Goal: Task Accomplishment & Management: Complete application form

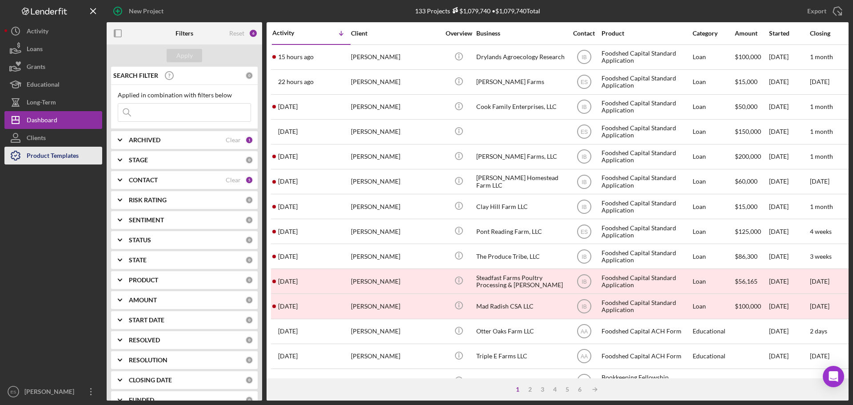
click at [50, 157] on div "Product Templates" at bounding box center [53, 157] width 52 height 20
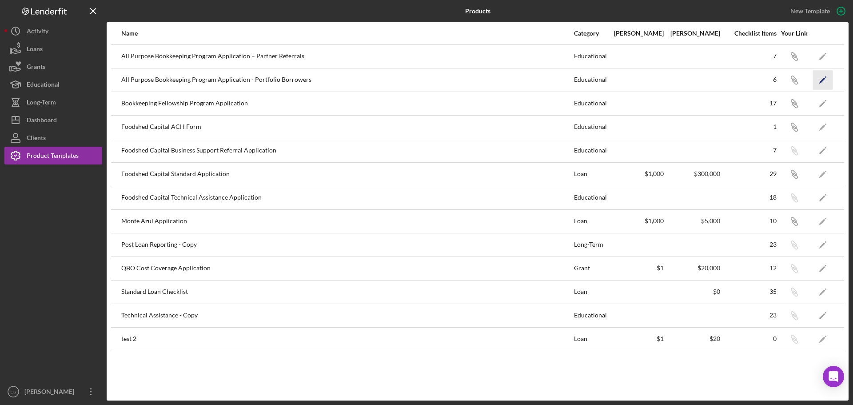
click at [820, 82] on polygon "button" at bounding box center [823, 80] width 6 height 6
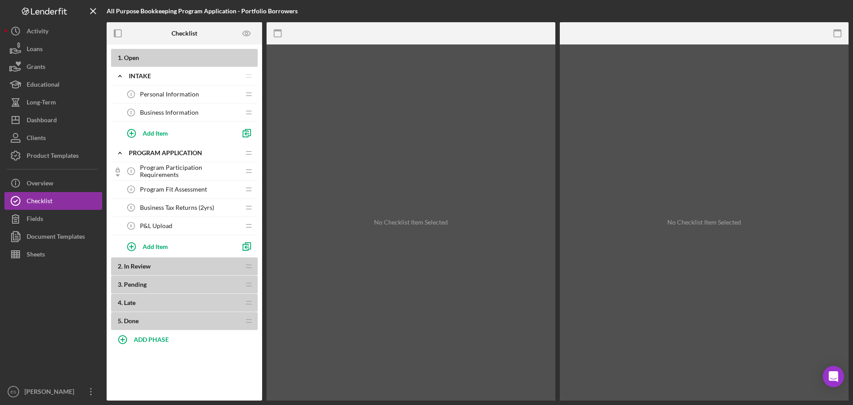
click at [172, 169] on span "Program Participation Requirements" at bounding box center [190, 171] width 100 height 14
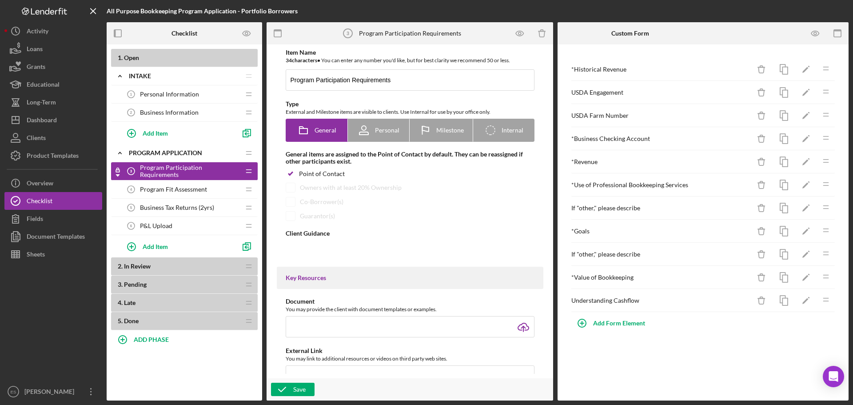
type textarea "<div>Please answer the following questions to help us confirm your eligibility …"
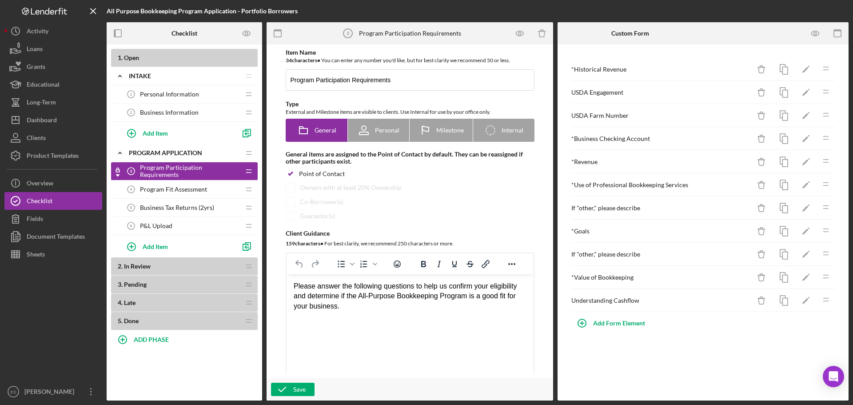
click at [185, 192] on span "Program Fit Assessment" at bounding box center [173, 189] width 67 height 7
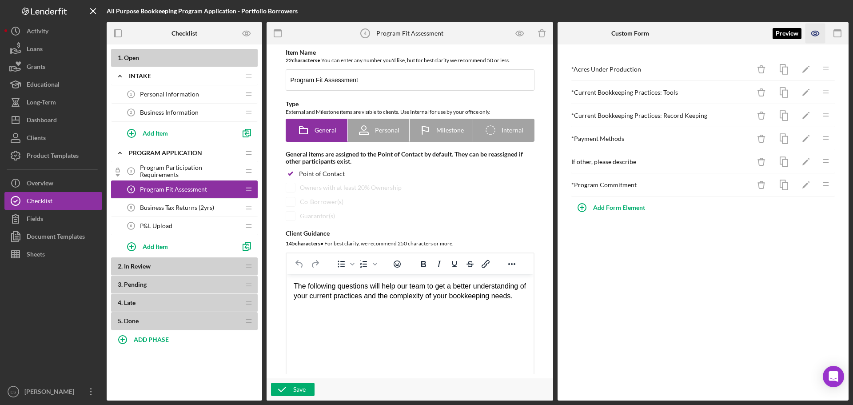
click at [819, 34] on icon "button" at bounding box center [816, 33] width 8 height 5
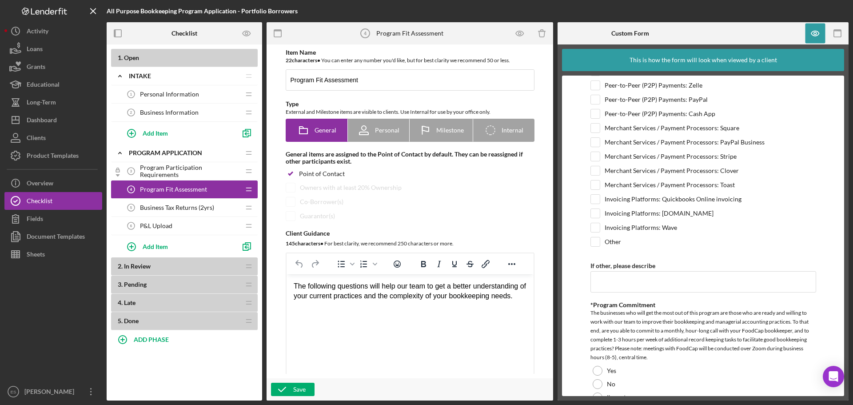
scroll to position [326, 0]
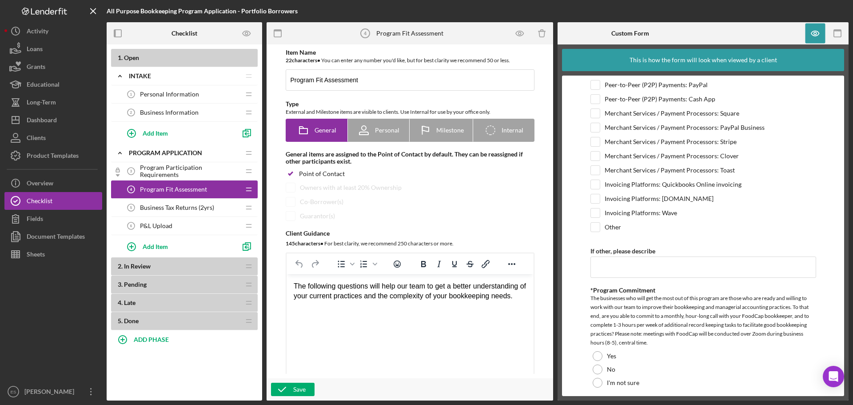
click at [174, 210] on span "Business Tax Returns (2yrs)" at bounding box center [177, 207] width 74 height 7
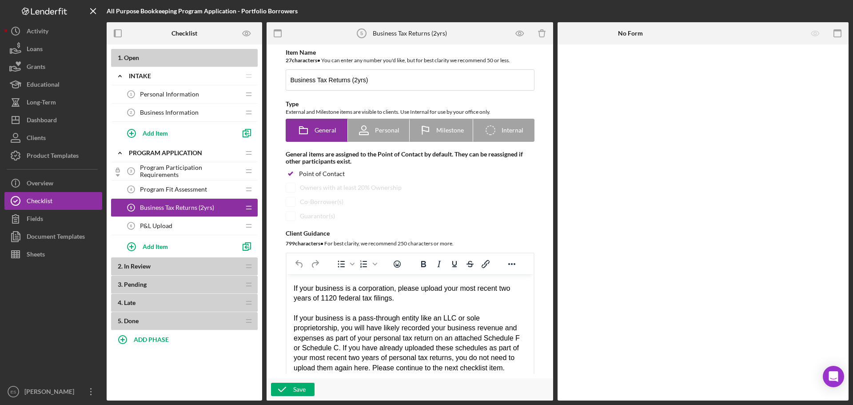
scroll to position [89, 0]
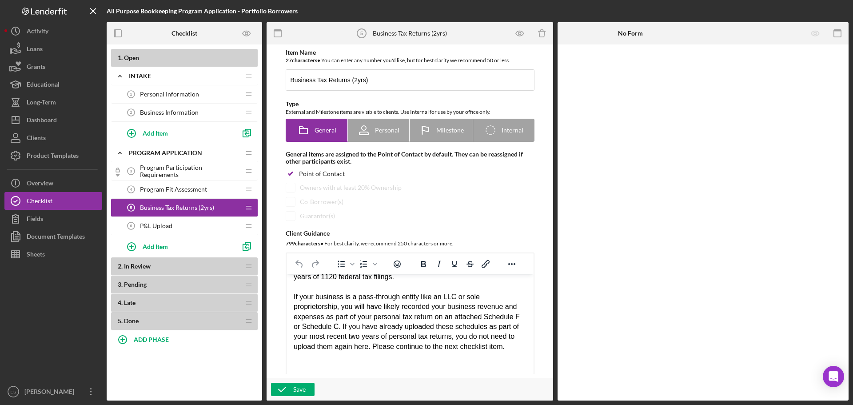
click at [158, 173] on span "Program Participation Requirements" at bounding box center [190, 171] width 100 height 14
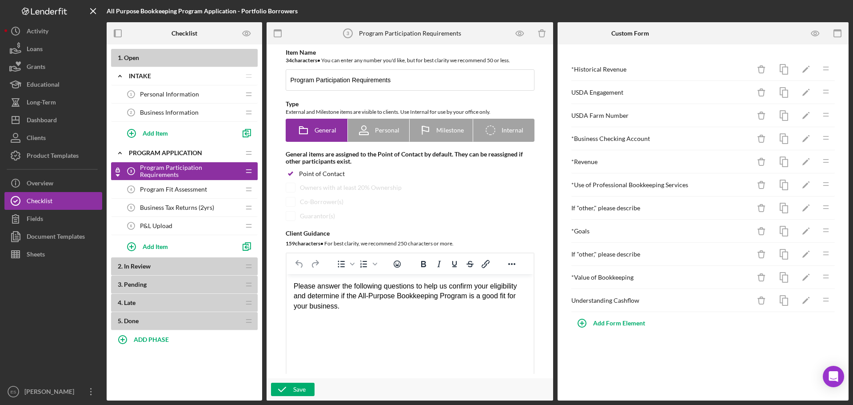
click at [166, 189] on span "Program Fit Assessment" at bounding box center [173, 189] width 67 height 7
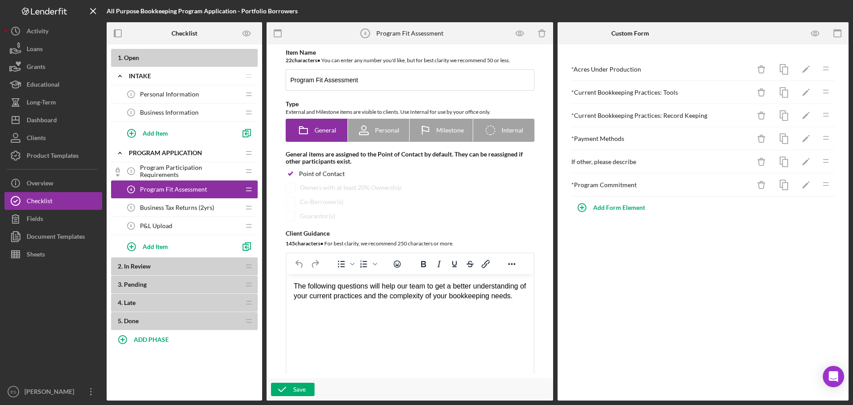
click at [171, 205] on span "Business Tax Returns (2yrs)" at bounding box center [177, 207] width 74 height 7
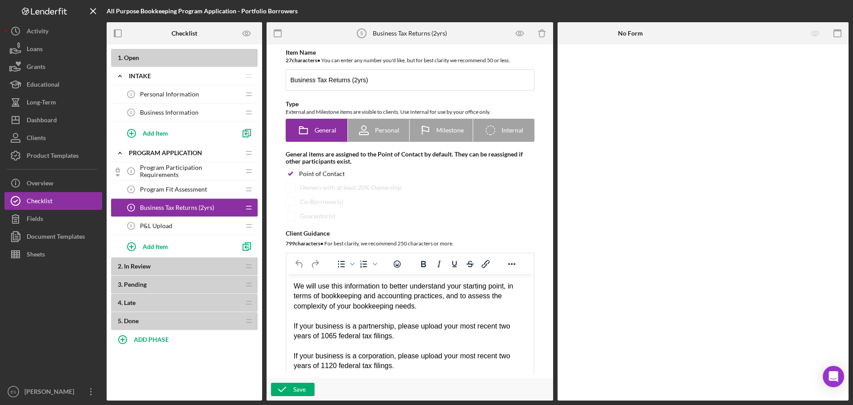
click at [172, 221] on div "P&L Upload 6 P&L Upload" at bounding box center [181, 226] width 118 height 18
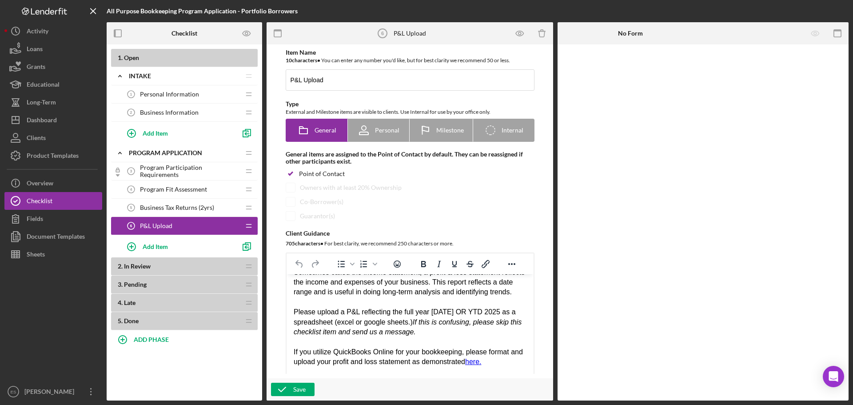
click at [139, 267] on span "In Review" at bounding box center [137, 266] width 27 height 8
click at [137, 282] on span "Pending" at bounding box center [135, 284] width 23 height 8
click at [520, 36] on icon "button" at bounding box center [520, 33] width 8 height 5
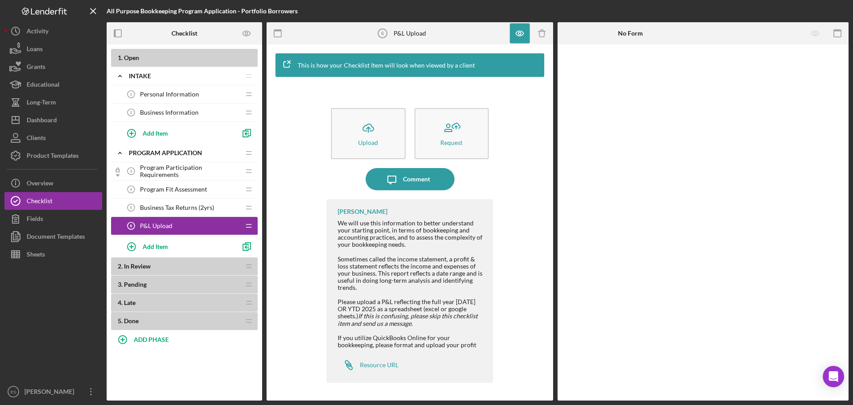
click at [165, 95] on span "Personal Information" at bounding box center [169, 94] width 59 height 7
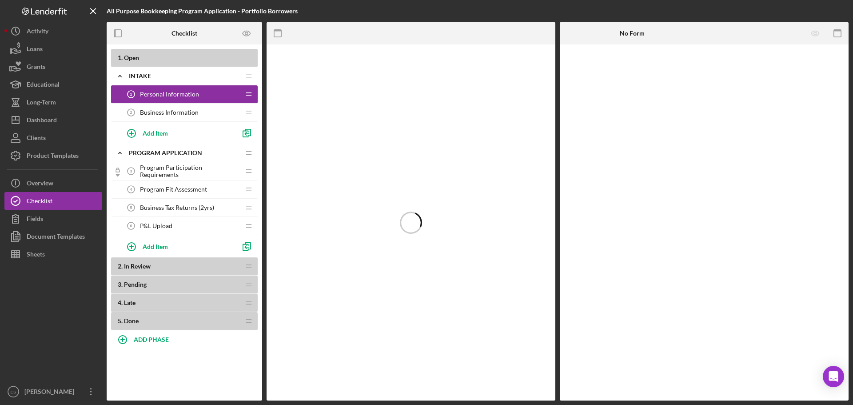
click at [166, 113] on span "Business Information" at bounding box center [169, 112] width 59 height 7
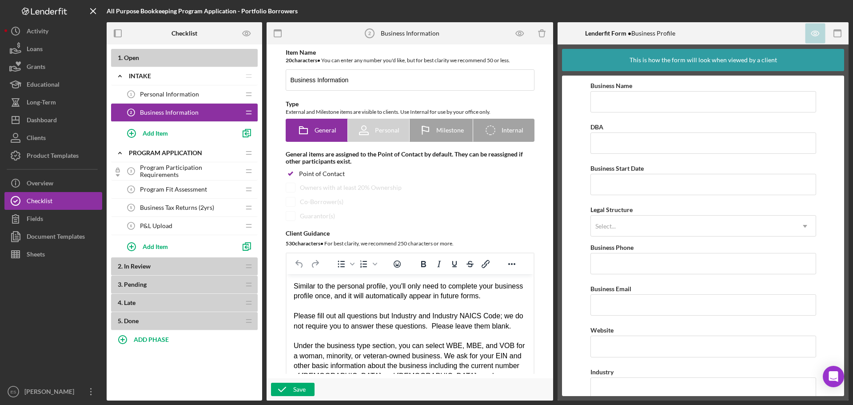
click at [179, 172] on span "Program Participation Requirements" at bounding box center [190, 171] width 100 height 14
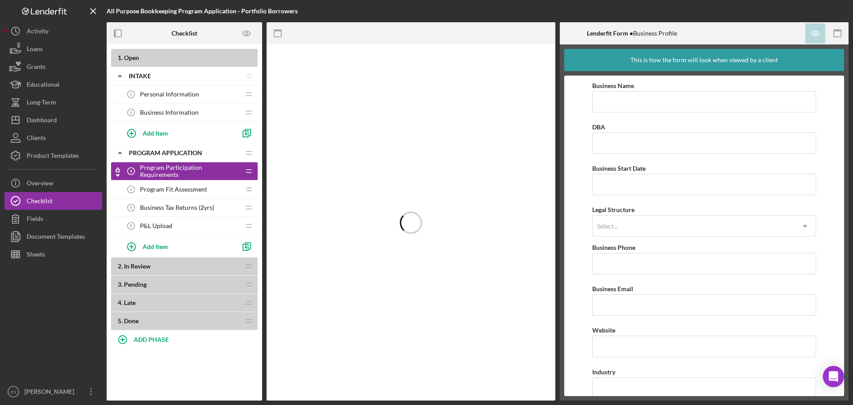
click at [188, 191] on span "Program Fit Assessment" at bounding box center [173, 189] width 67 height 7
